Goal: Find contact information: Find contact information

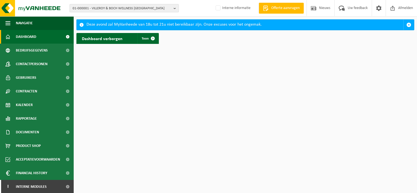
click at [109, 8] on span "01-000001 - VILLEROY & BOCH WELLNESS NV" at bounding box center [122, 8] width 99 height 8
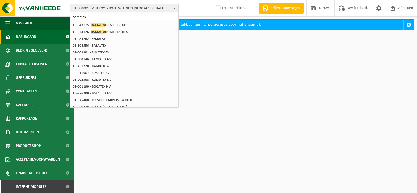
type input "bamatex"
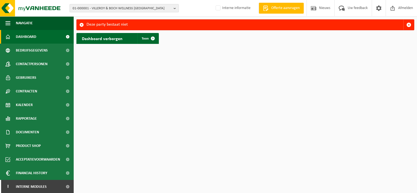
click at [118, 6] on span "01-000001 - VILLEROY & BOCH WELLNESS NV" at bounding box center [122, 8] width 99 height 8
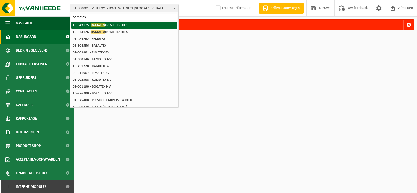
type input "bamatex"
click at [115, 22] on li "10-843175 - BAMATEX HOME TEXTILES" at bounding box center [124, 25] width 106 height 7
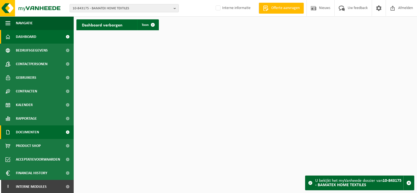
click at [44, 131] on link "Documenten" at bounding box center [37, 132] width 74 height 14
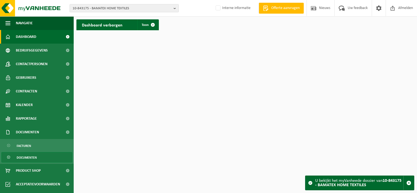
click at [43, 157] on link "Documenten" at bounding box center [36, 157] width 71 height 10
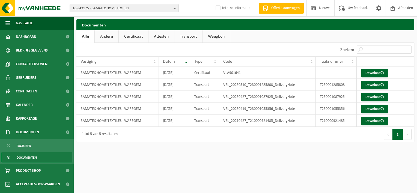
click at [130, 36] on link "Certificaat" at bounding box center [133, 36] width 29 height 13
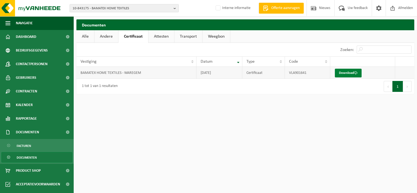
click at [346, 75] on link "Download" at bounding box center [348, 73] width 27 height 9
click at [345, 75] on link "Download" at bounding box center [348, 73] width 27 height 9
click at [38, 146] on link "Facturen" at bounding box center [36, 145] width 71 height 10
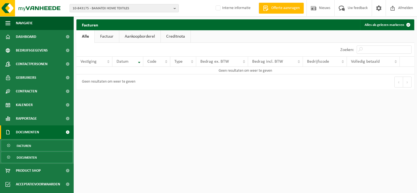
click at [41, 155] on link "Documenten" at bounding box center [36, 157] width 71 height 10
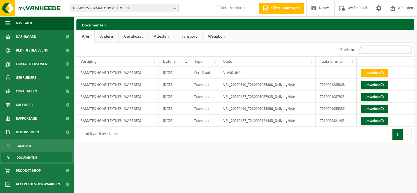
click at [34, 154] on span "Documenten" at bounding box center [27, 157] width 20 height 10
click at [136, 36] on link "Certificaat" at bounding box center [133, 36] width 29 height 13
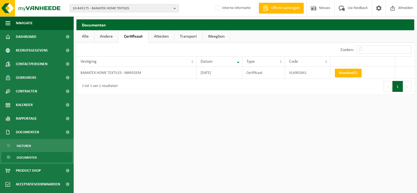
click at [82, 35] on link "Alle" at bounding box center [85, 36] width 18 height 13
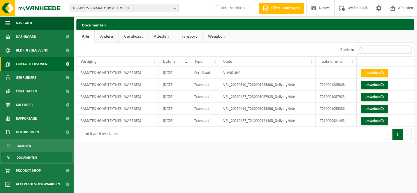
click at [35, 62] on span "Contactpersonen" at bounding box center [32, 64] width 32 height 14
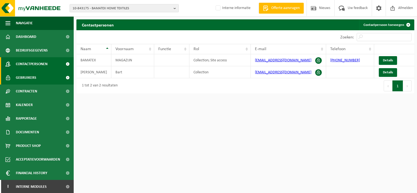
click at [44, 81] on link "Gebruikers" at bounding box center [37, 78] width 74 height 14
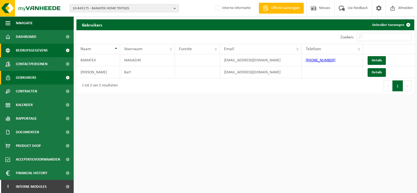
click at [43, 53] on span "Bedrijfsgegevens" at bounding box center [32, 51] width 32 height 14
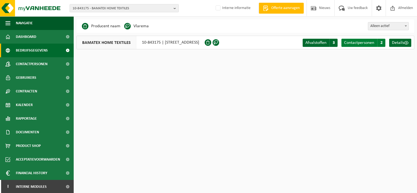
click at [353, 43] on span "Contactpersonen" at bounding box center [359, 43] width 30 height 4
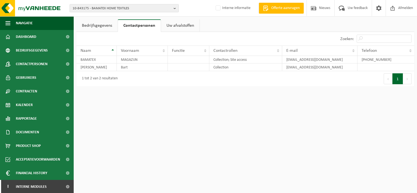
click at [90, 25] on link "Bedrijfsgegevens" at bounding box center [96, 25] width 41 height 13
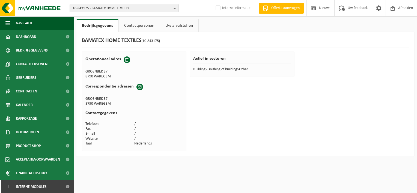
click at [169, 23] on link "Uw afvalstoffen" at bounding box center [179, 25] width 38 height 13
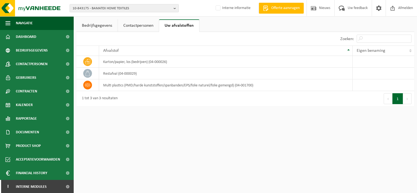
click at [143, 26] on link "Contactpersonen" at bounding box center [138, 25] width 41 height 13
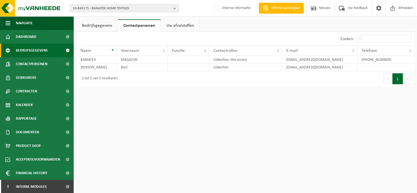
click at [43, 55] on span "Bedrijfsgegevens" at bounding box center [32, 51] width 32 height 14
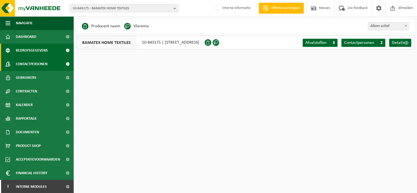
click at [43, 63] on span "Contactpersonen" at bounding box center [32, 64] width 32 height 14
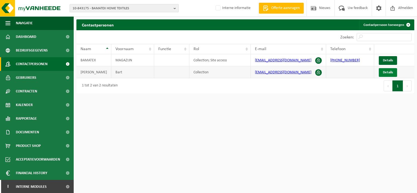
click at [386, 72] on span "Details" at bounding box center [388, 73] width 10 height 4
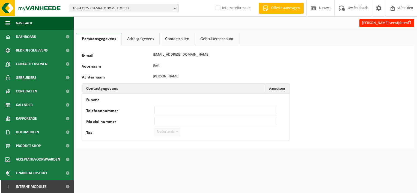
click at [141, 38] on link "Adresgegevens" at bounding box center [141, 39] width 38 height 13
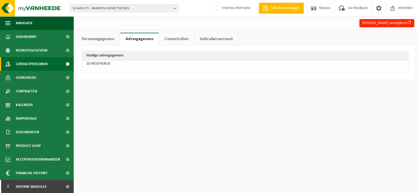
click at [34, 60] on span "Contactpersonen" at bounding box center [32, 64] width 32 height 14
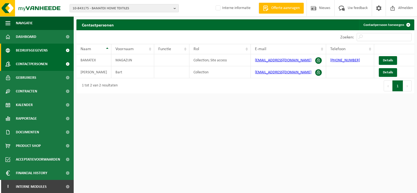
click at [35, 51] on span "Bedrijfsgegevens" at bounding box center [32, 51] width 32 height 14
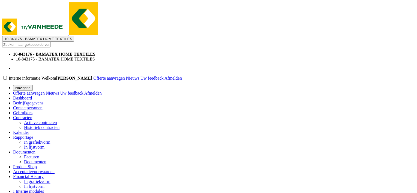
click at [36, 106] on span "Contactpersonen" at bounding box center [27, 108] width 29 height 5
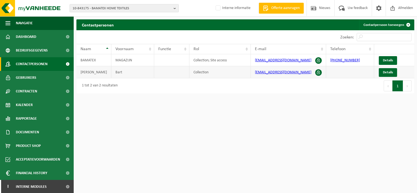
click at [280, 75] on td "info@bamatex.be" at bounding box center [288, 72] width 75 height 12
click at [284, 72] on td "info@bamatex.be" at bounding box center [288, 72] width 75 height 12
drag, startPoint x: 282, startPoint y: 73, endPoint x: 254, endPoint y: 72, distance: 27.8
click at [254, 72] on td "info@bamatex.be" at bounding box center [288, 72] width 75 height 12
drag, startPoint x: 254, startPoint y: 72, endPoint x: 261, endPoint y: 72, distance: 6.6
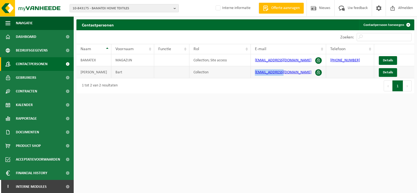
copy link "info@bamatex.be"
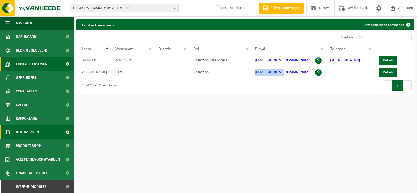
click at [33, 133] on span "Documenten" at bounding box center [27, 132] width 23 height 14
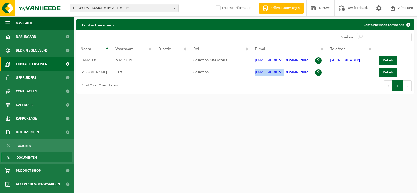
click at [33, 157] on span "Documenten" at bounding box center [27, 157] width 20 height 10
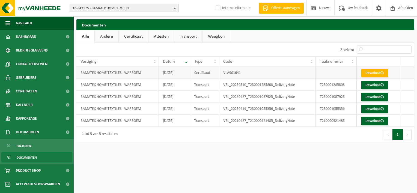
click at [382, 74] on span at bounding box center [382, 73] width 4 height 4
